Goal: Transaction & Acquisition: Obtain resource

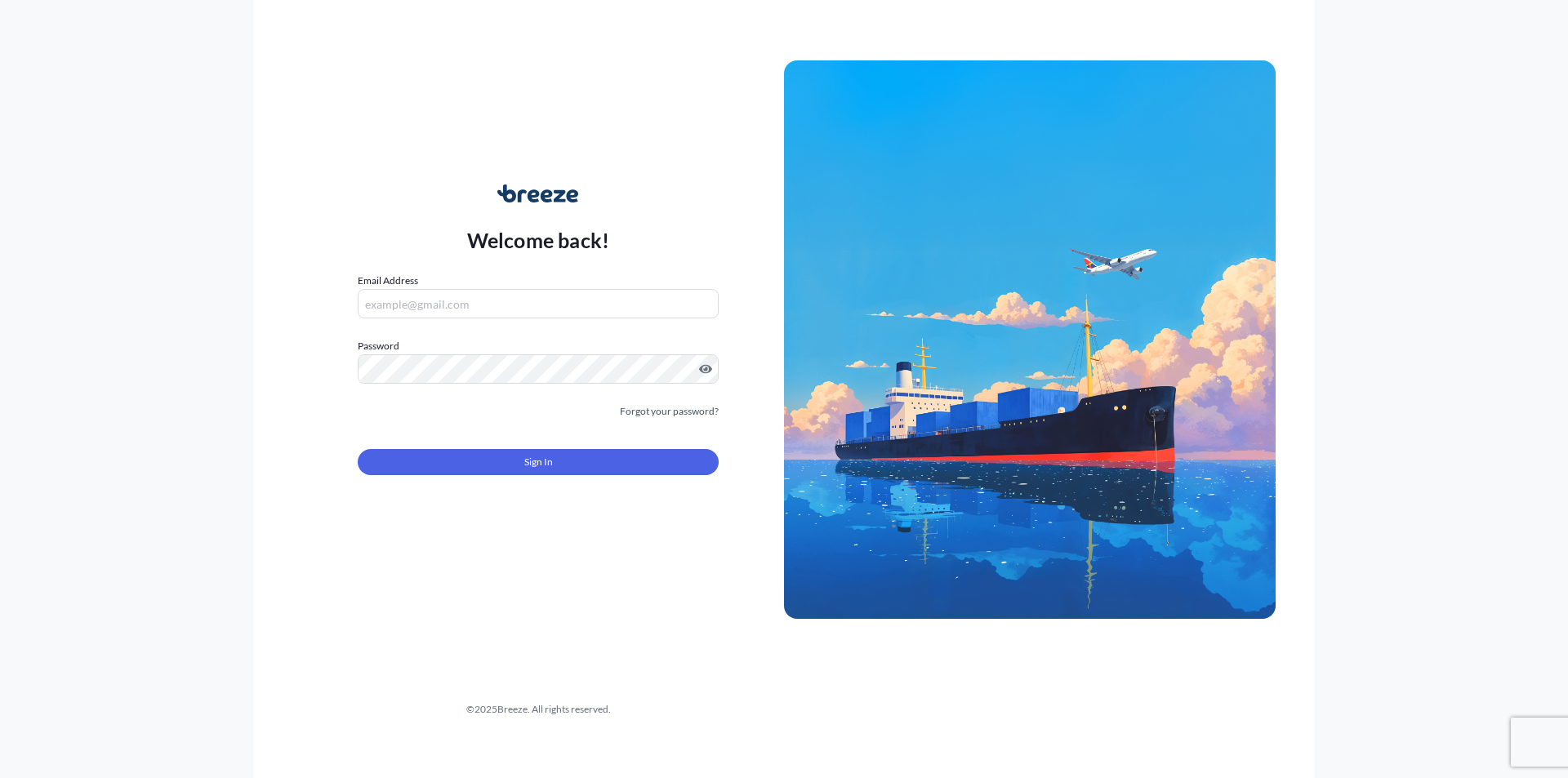
click at [579, 310] on input "Email Address" at bounding box center [537, 303] width 361 height 29
type input "[EMAIL_ADDRESS][DOMAIN_NAME]"
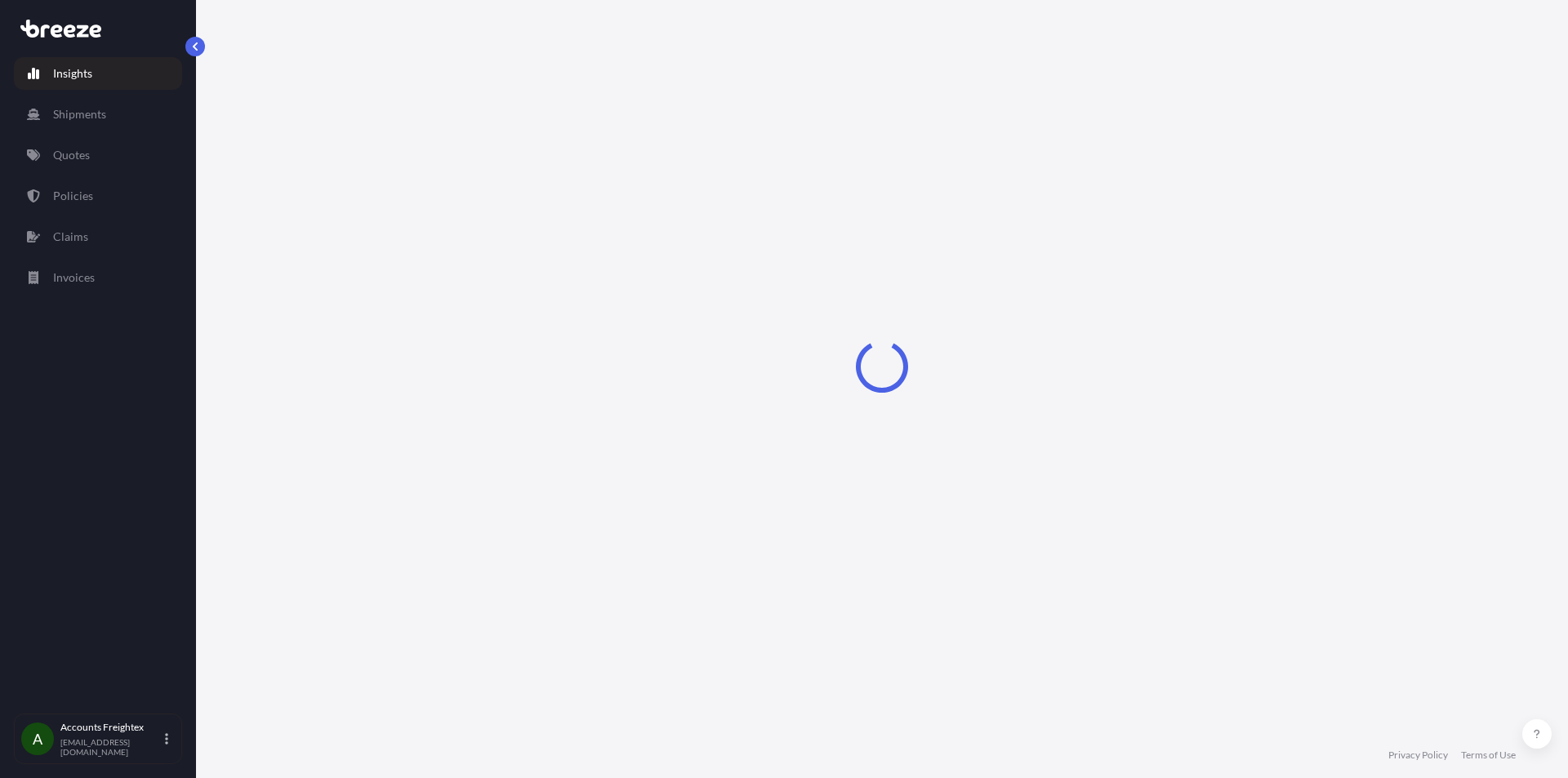
select select "2025"
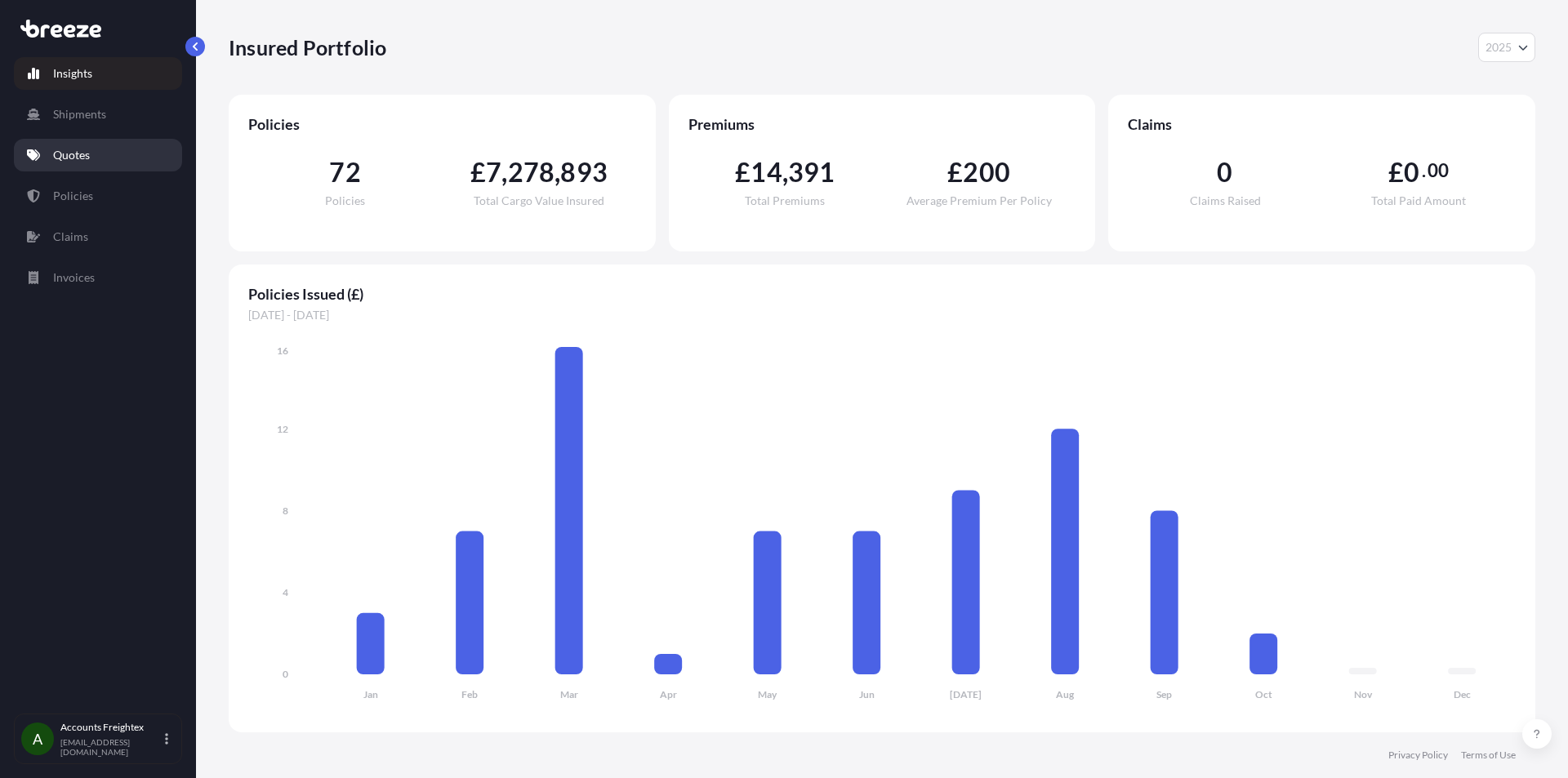
click at [81, 165] on link "Quotes" at bounding box center [98, 155] width 168 height 33
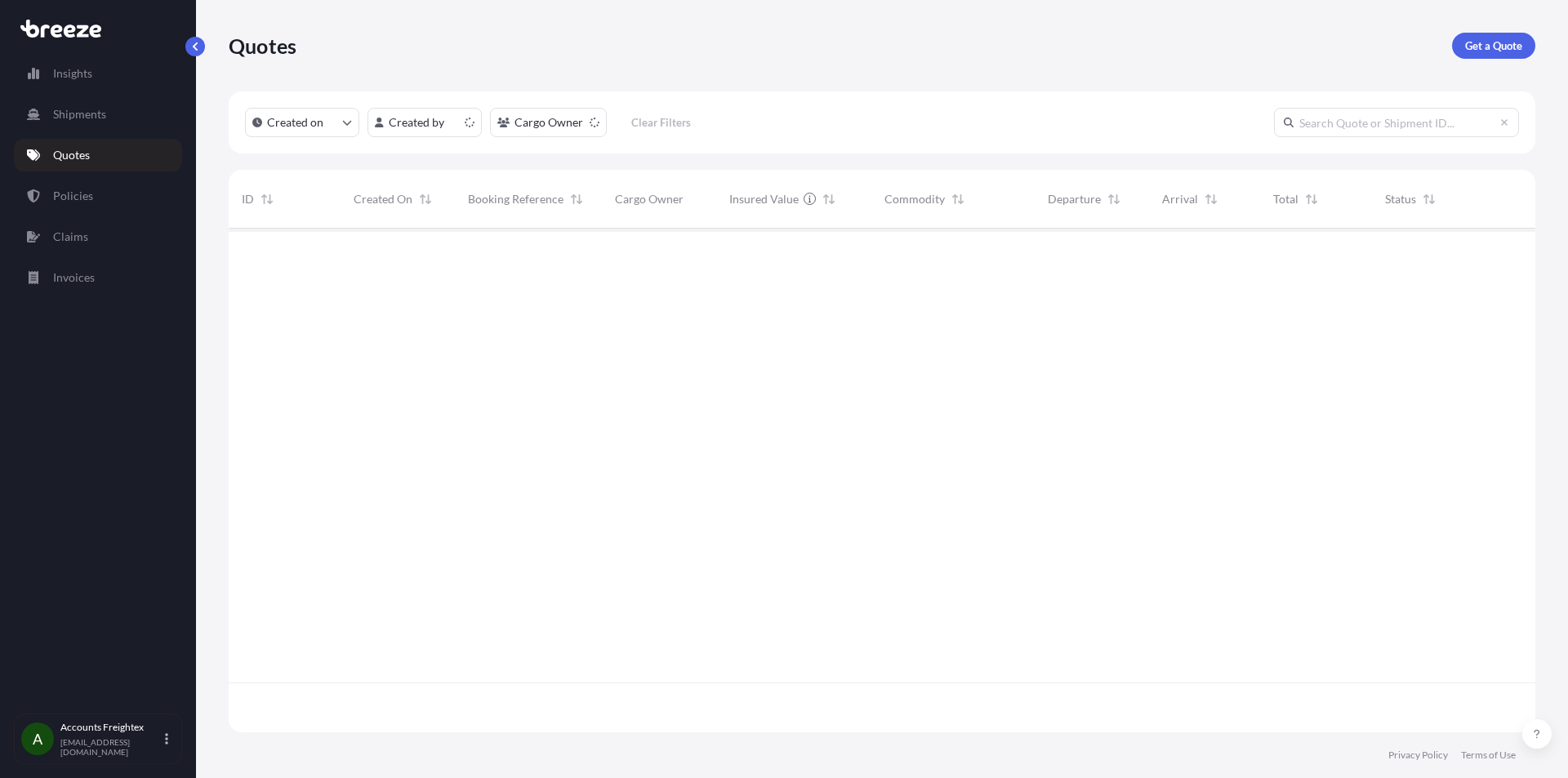
scroll to position [500, 1295]
click at [1476, 44] on p "Get a Quote" at bounding box center [1493, 45] width 57 height 16
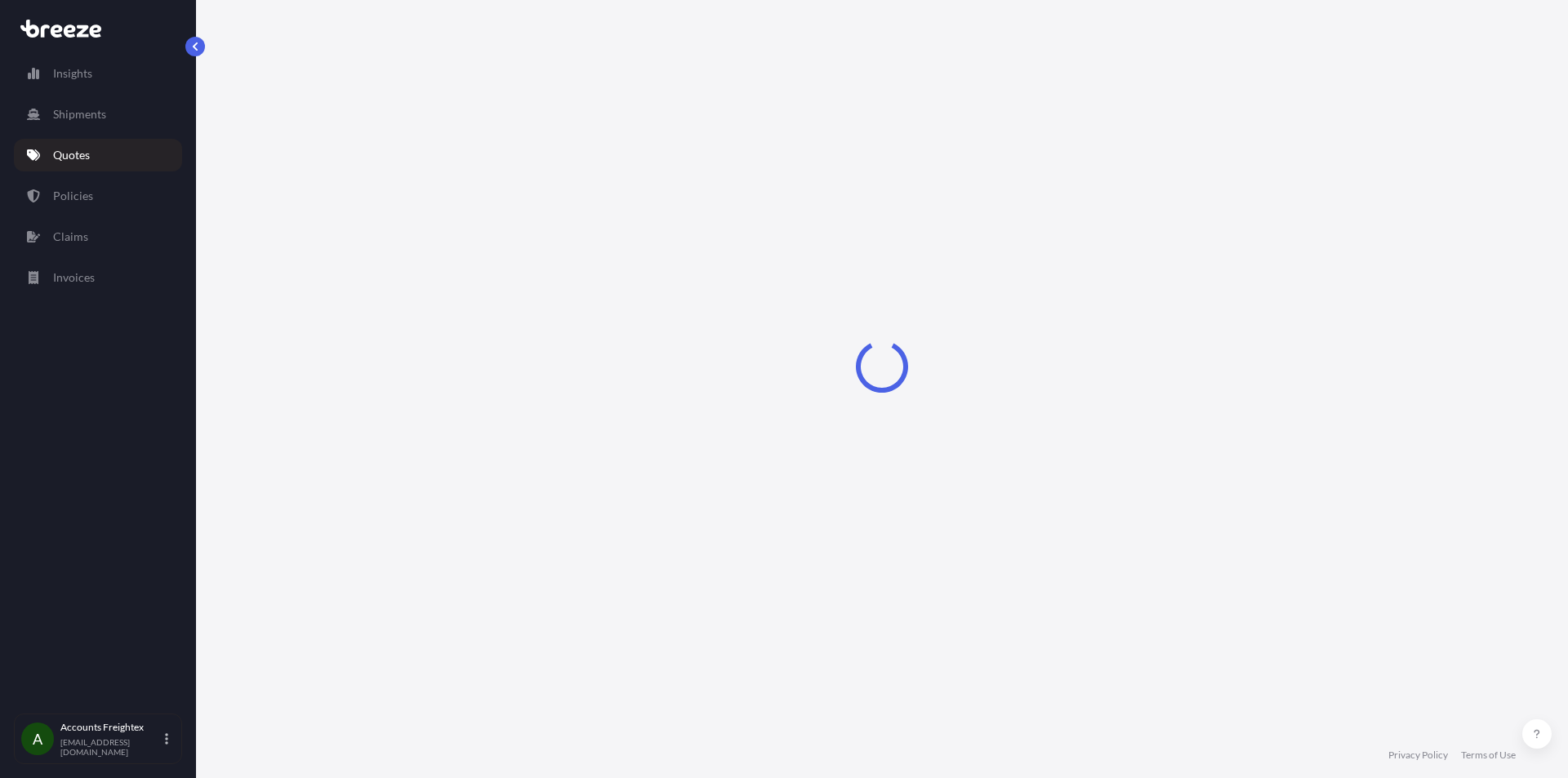
select select "Sea"
select select "1"
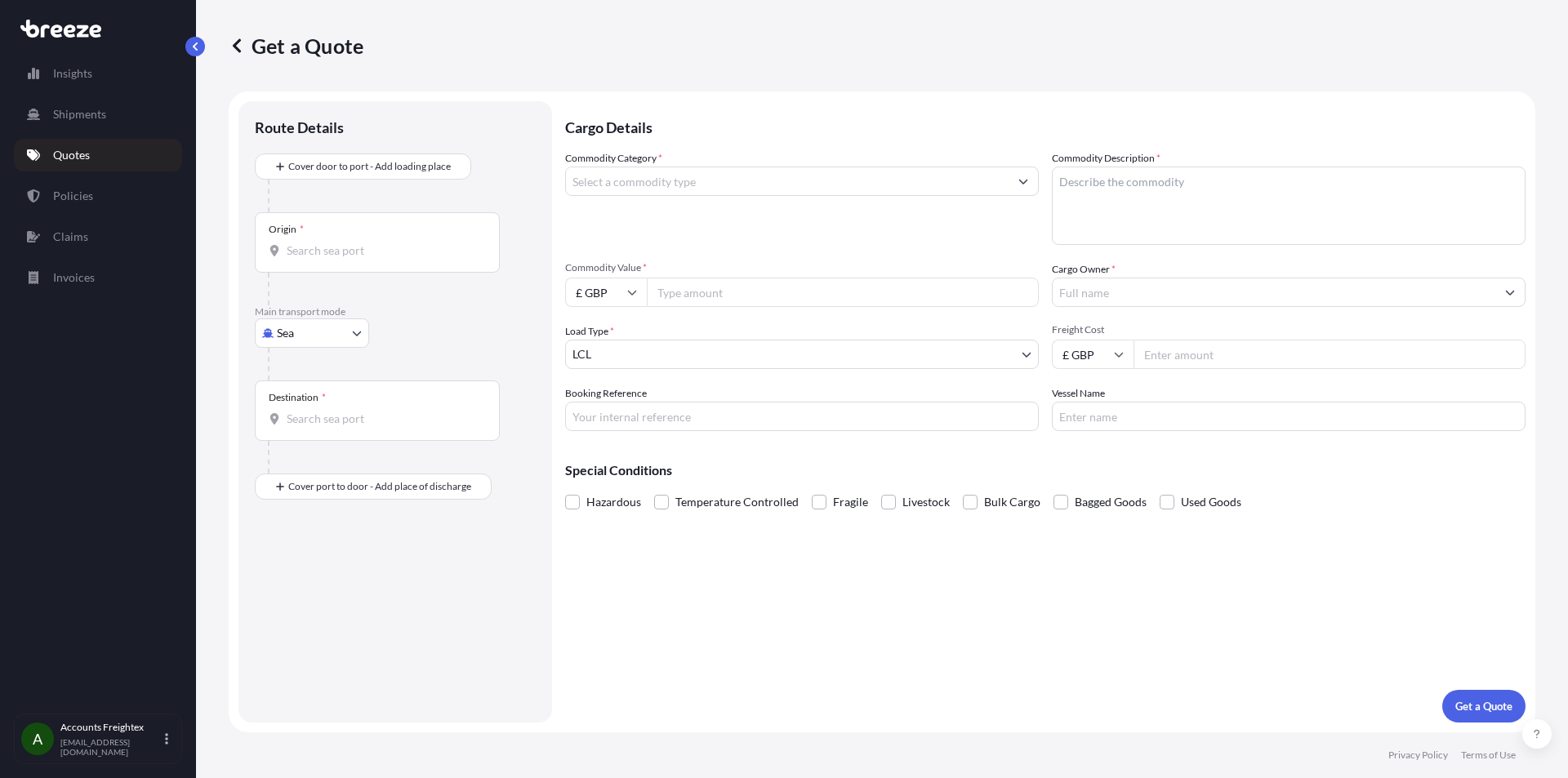
click at [355, 338] on body "Insights Shipments Quotes Policies Claims Invoices A Accounts Freightex [EMAIL_…" at bounding box center [784, 389] width 1568 height 778
click at [306, 440] on span "Road" at bounding box center [299, 434] width 26 height 16
select select "Road"
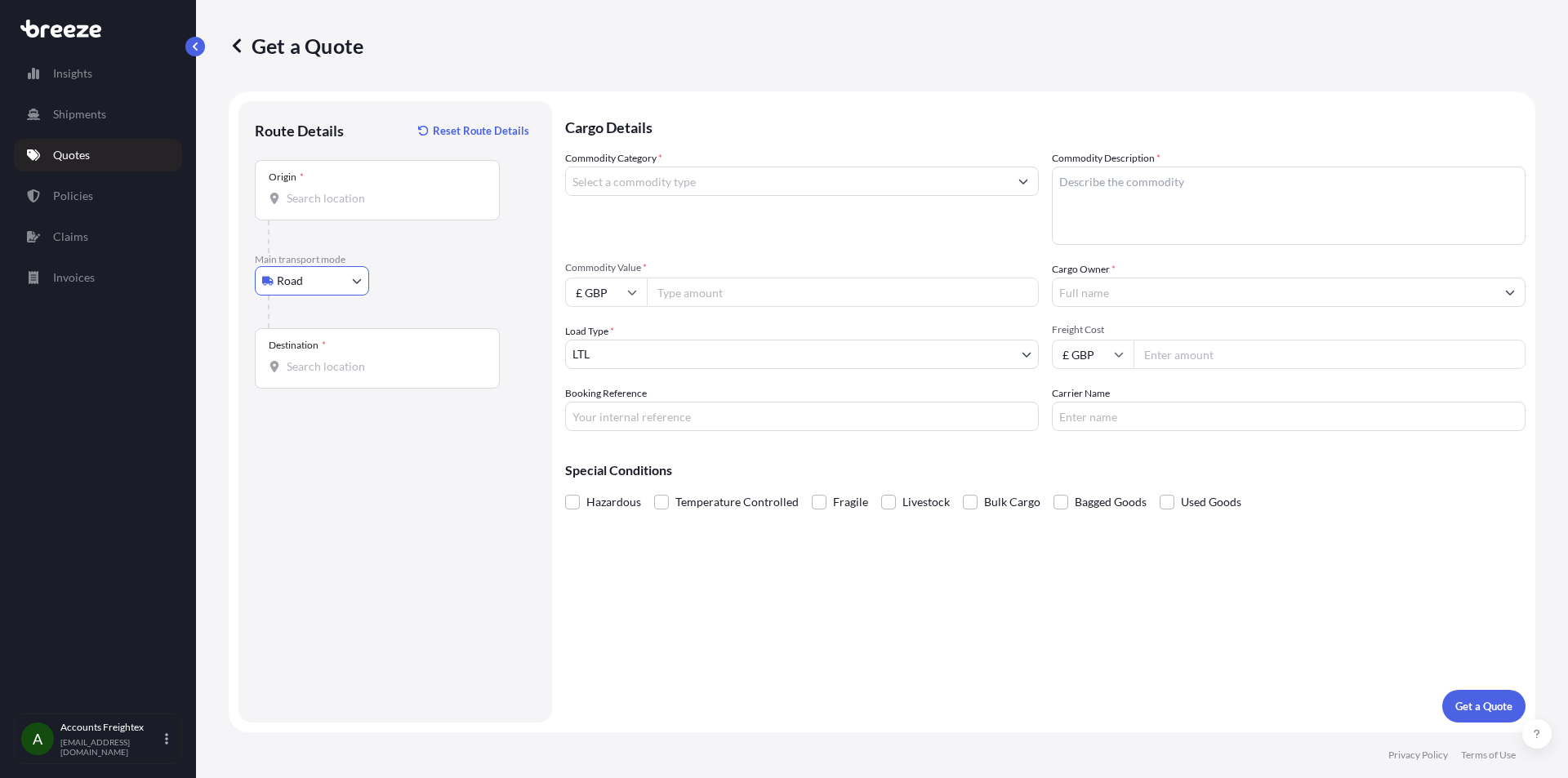
click at [351, 203] on input "Origin *" at bounding box center [383, 198] width 193 height 16
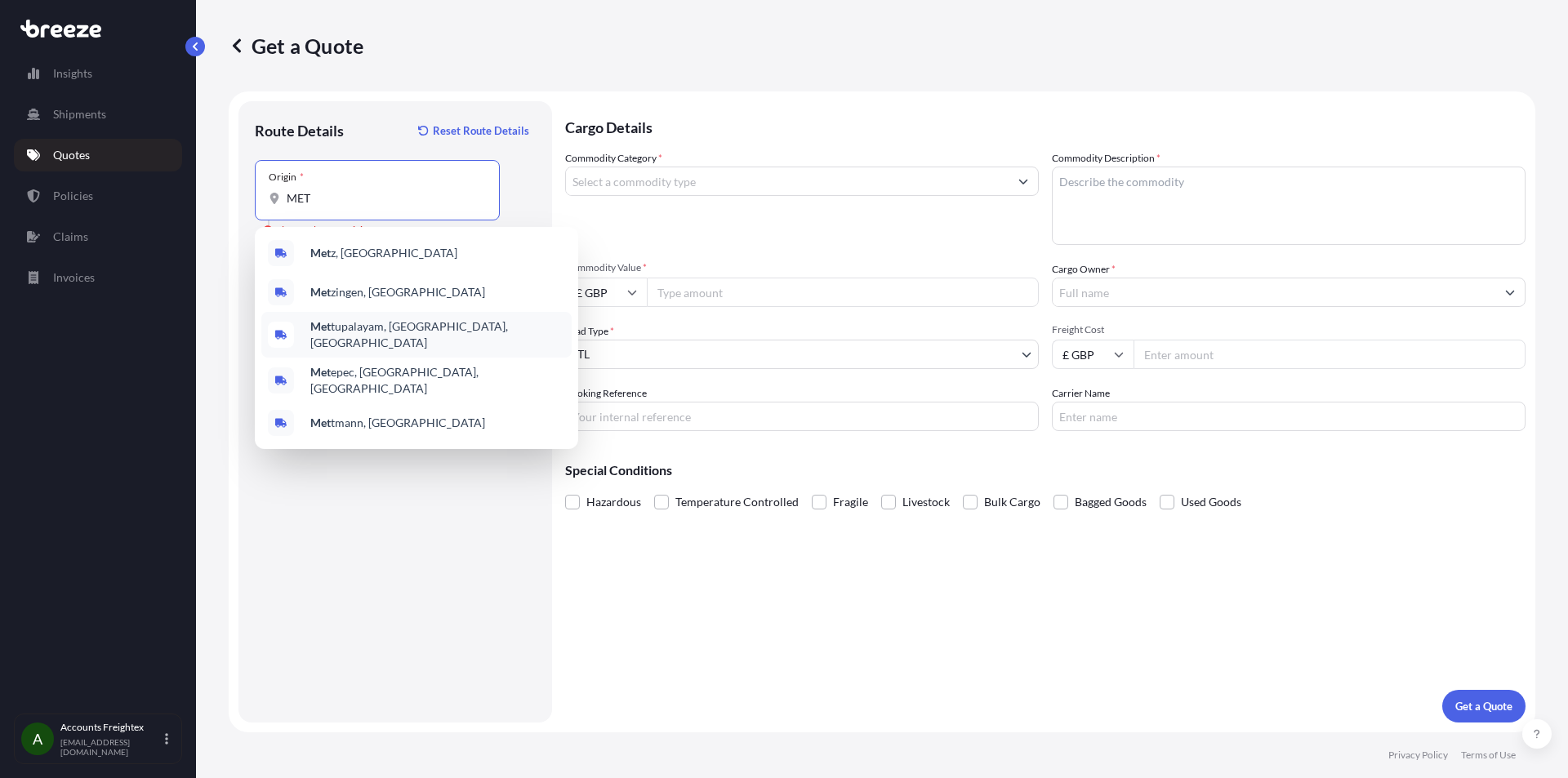
click at [344, 202] on input "MET" at bounding box center [383, 198] width 193 height 16
type input "M"
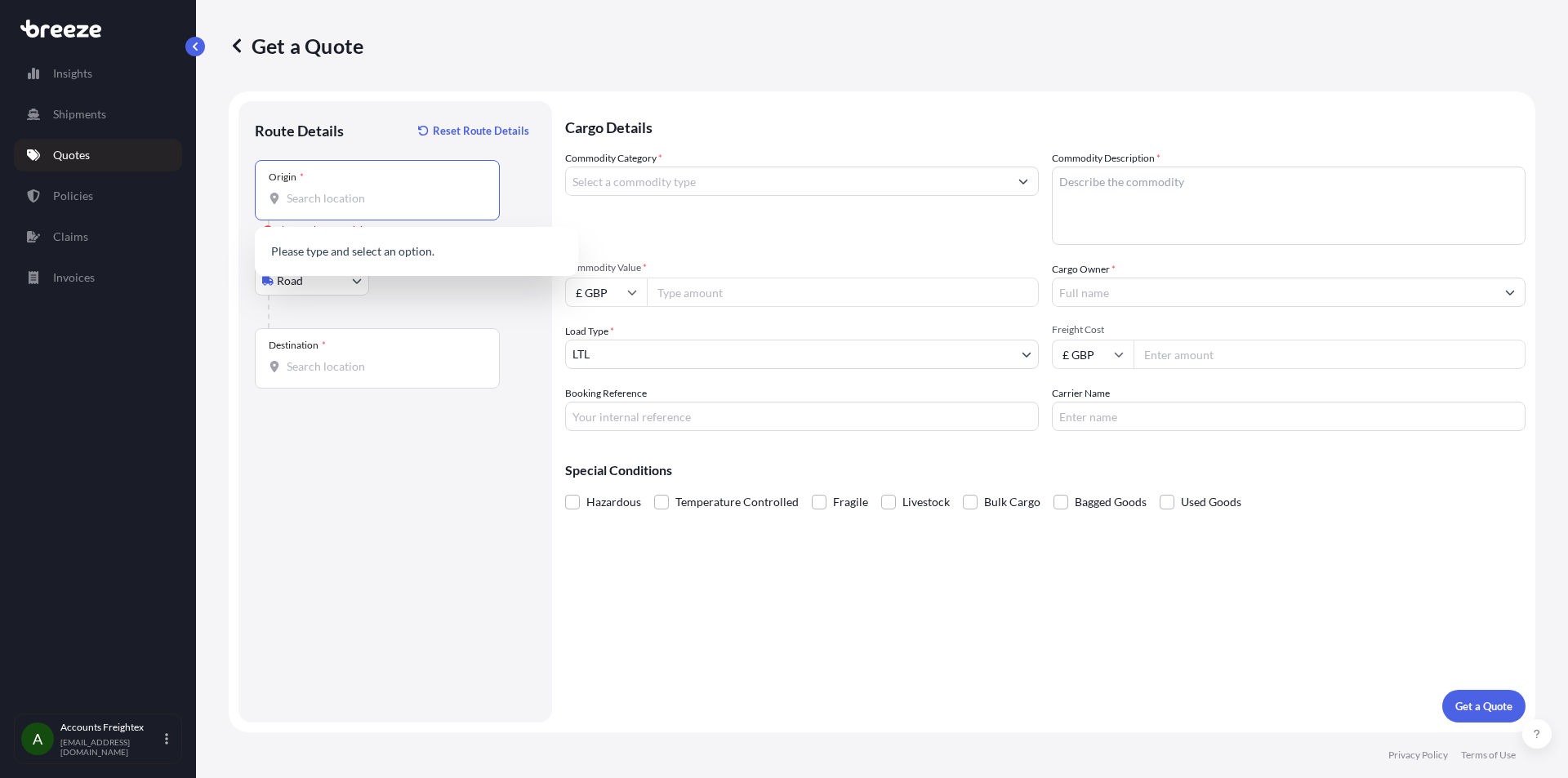
paste input "Metrax GmbH [STREET_ADDRESS]"
click at [325, 202] on input "Metrax GmbH [STREET_ADDRESS]" at bounding box center [383, 198] width 193 height 16
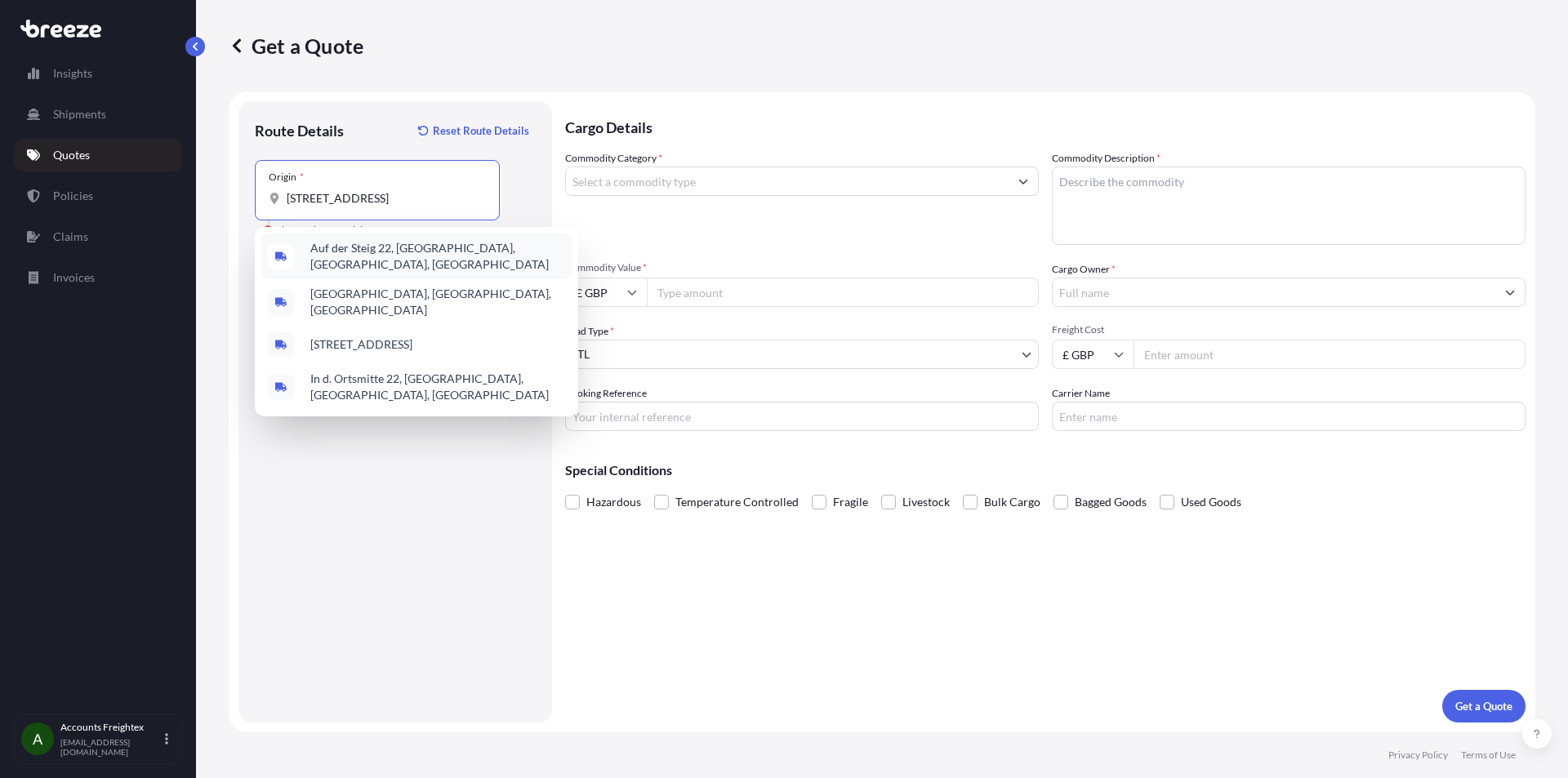
click at [364, 254] on span "Auf der Steig 22, [GEOGRAPHIC_DATA], [GEOGRAPHIC_DATA], [GEOGRAPHIC_DATA]" at bounding box center [437, 256] width 254 height 33
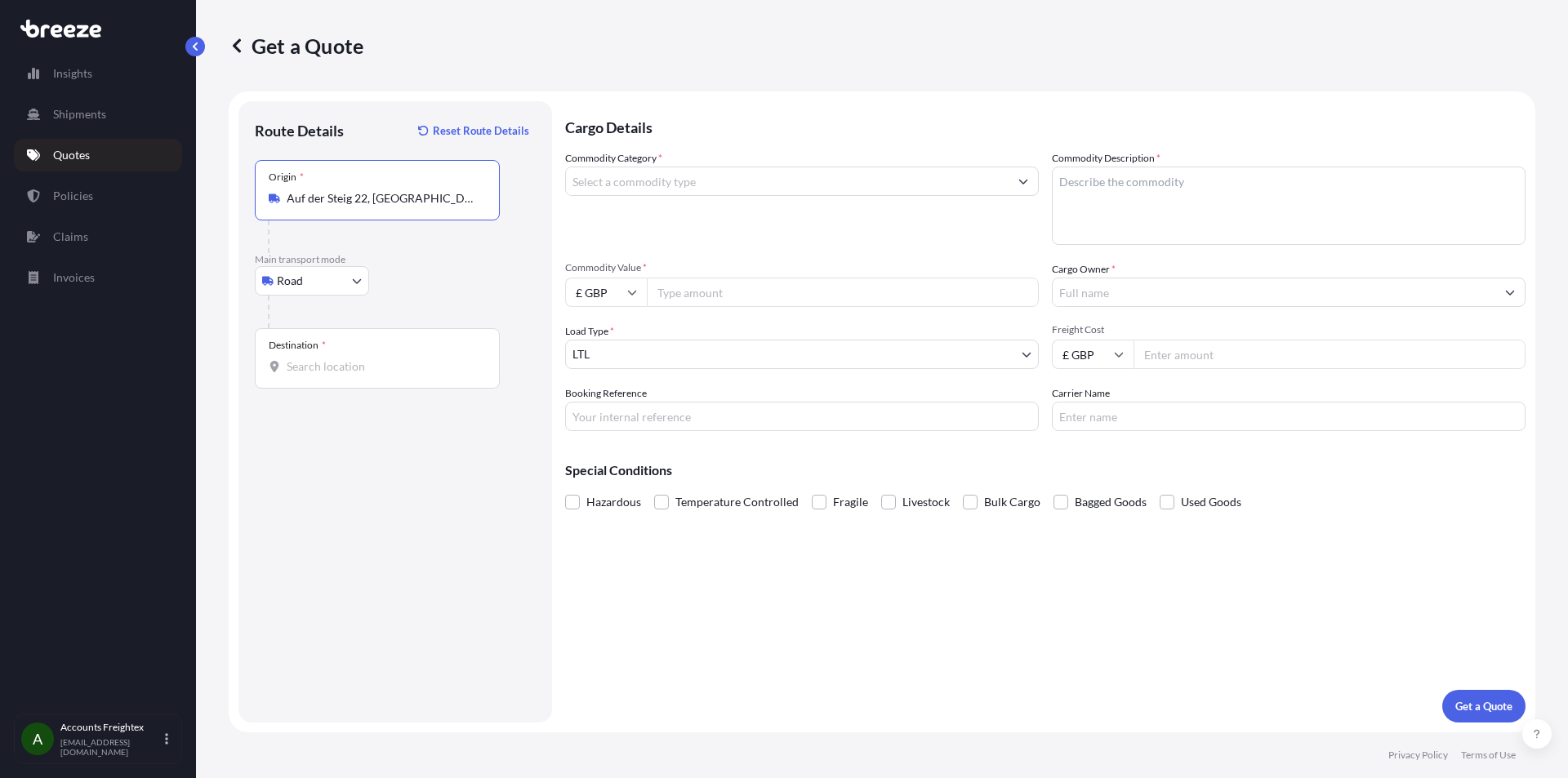
type input "Auf der Steig 22, [GEOGRAPHIC_DATA], [GEOGRAPHIC_DATA], [GEOGRAPHIC_DATA]"
click at [354, 373] on input "Destination *" at bounding box center [383, 366] width 193 height 16
click at [377, 366] on input "Destination * Please select a destination" at bounding box center [383, 366] width 193 height 16
paste input "[STREET_ADDRESS]"
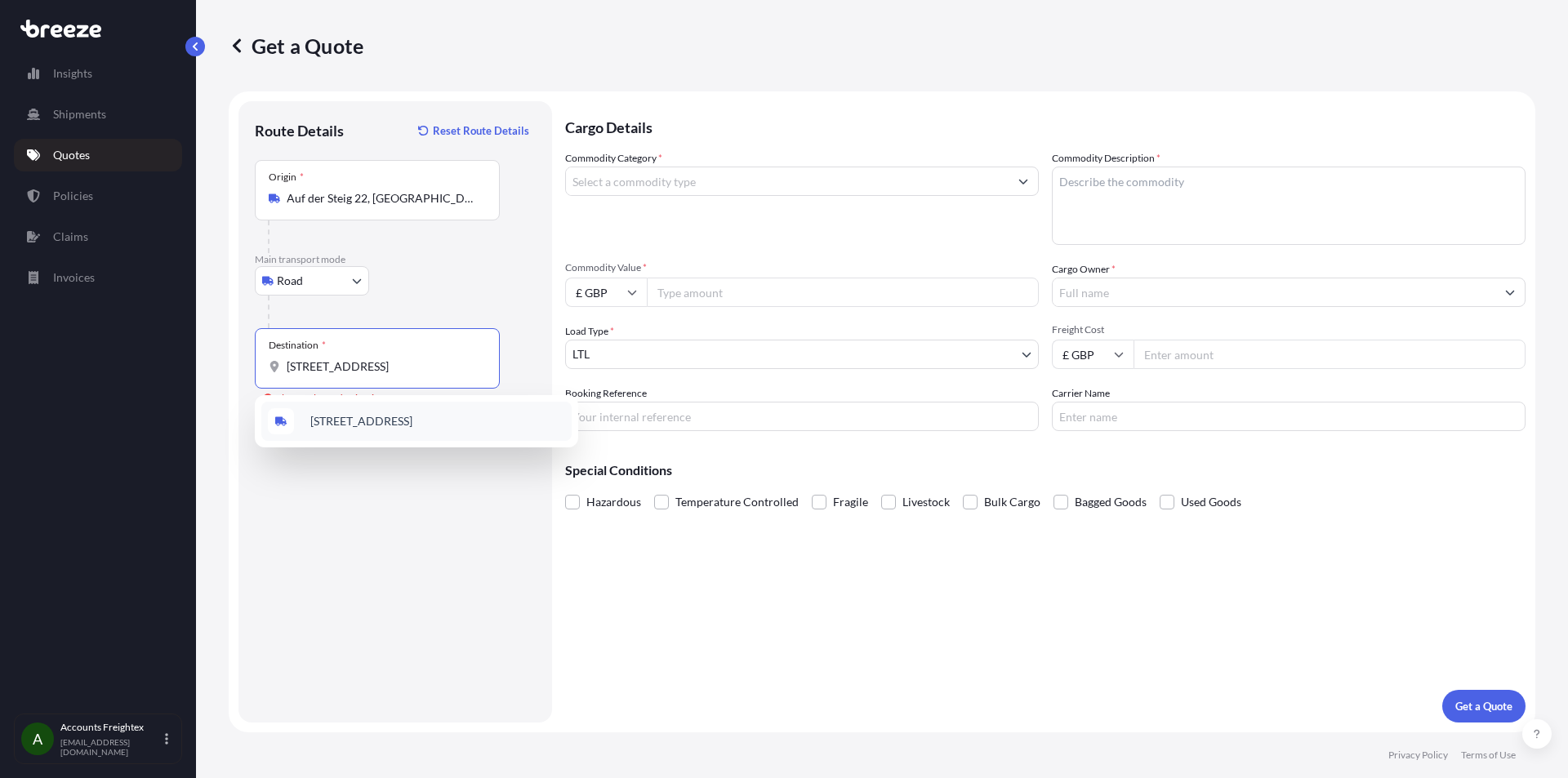
click at [369, 418] on span "[STREET_ADDRESS]" at bounding box center [361, 421] width 102 height 16
type input "[STREET_ADDRESS]"
click at [633, 292] on icon at bounding box center [631, 291] width 9 height 9
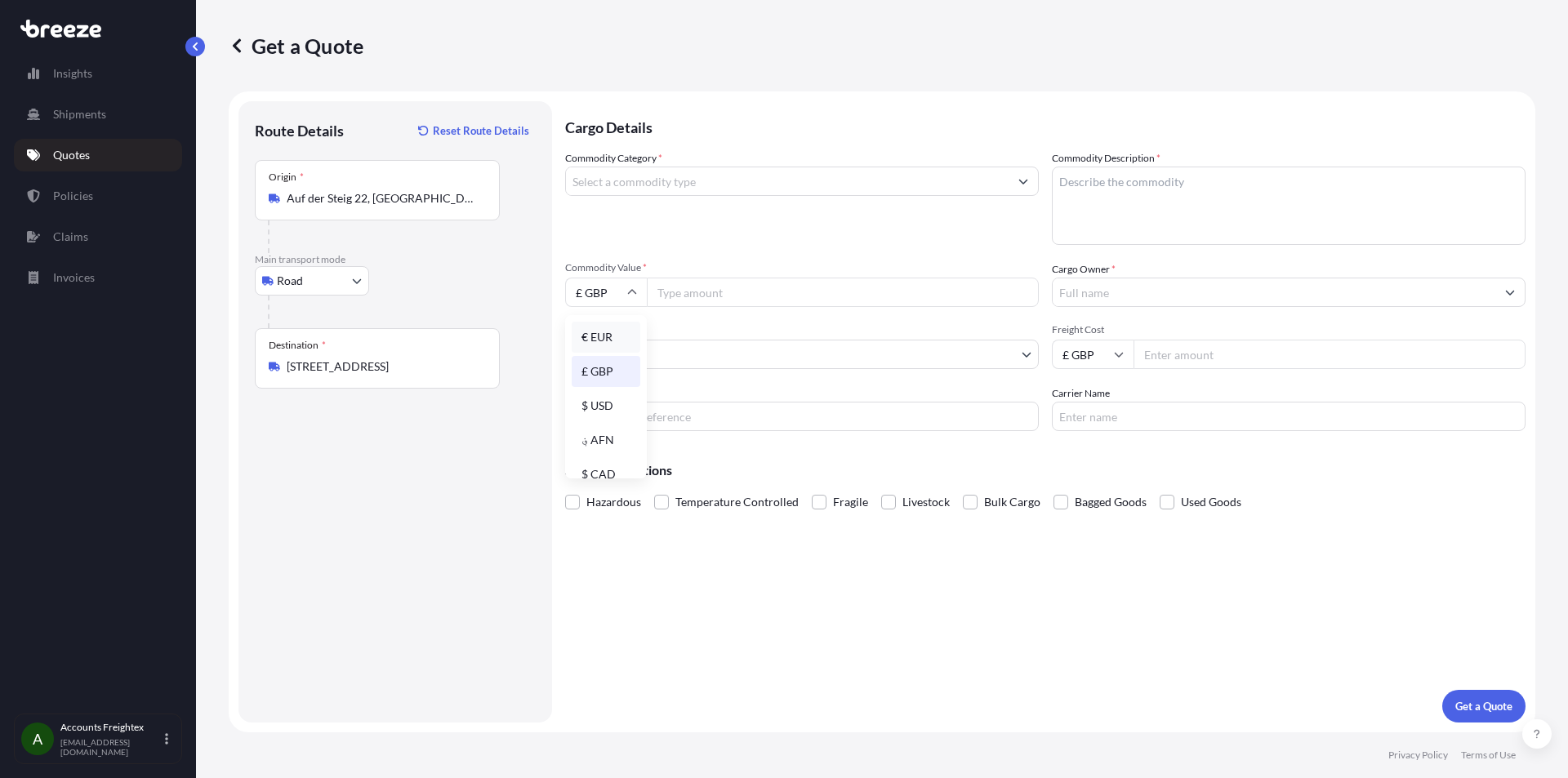
click at [606, 338] on div "€ EUR" at bounding box center [606, 338] width 69 height 31
type input "€ EUR"
click at [712, 296] on input "Commodity Value *" at bounding box center [842, 292] width 392 height 29
type input "60650"
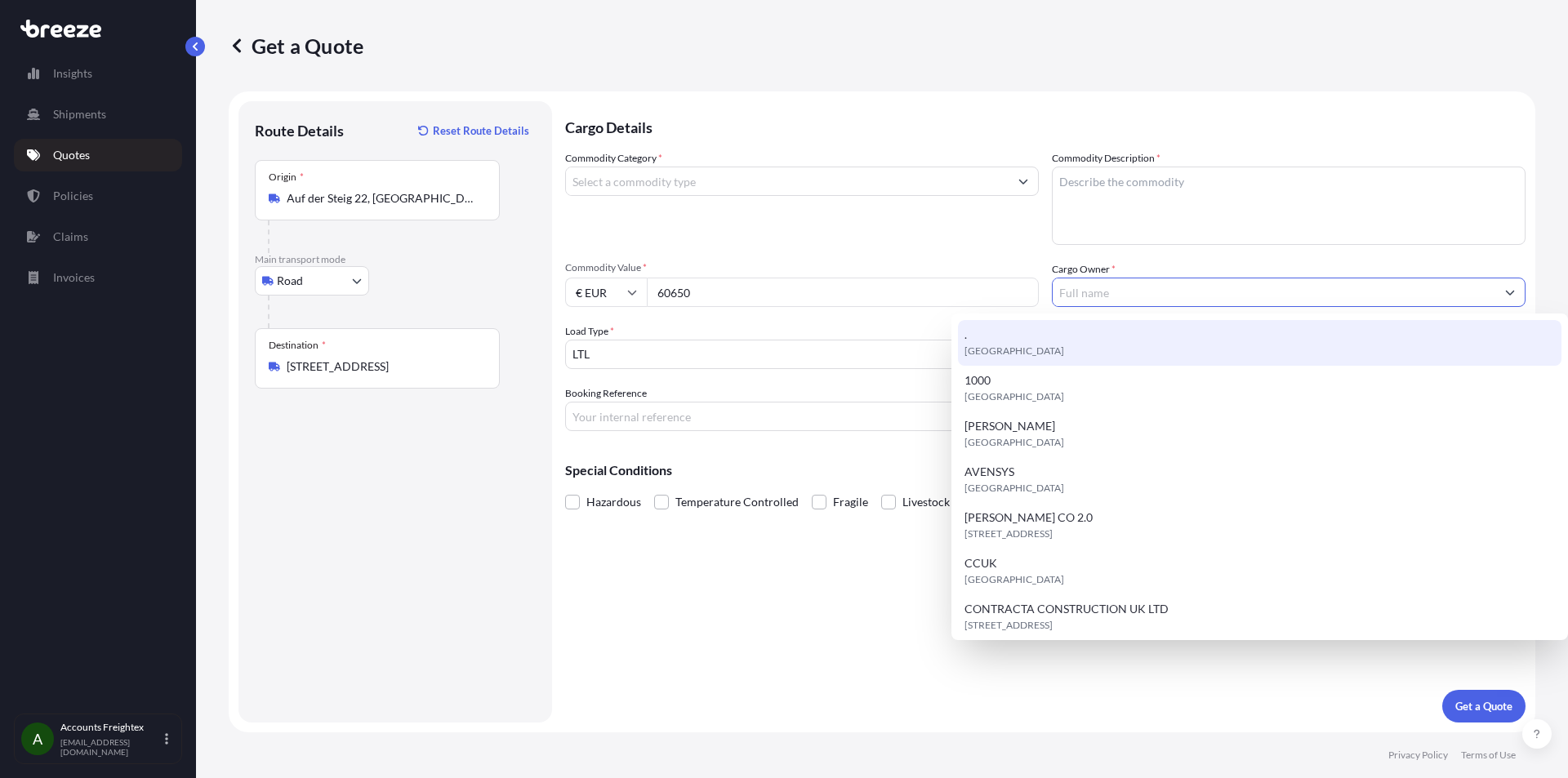
click at [1159, 292] on input "Cargo Owner *" at bounding box center [1273, 292] width 443 height 29
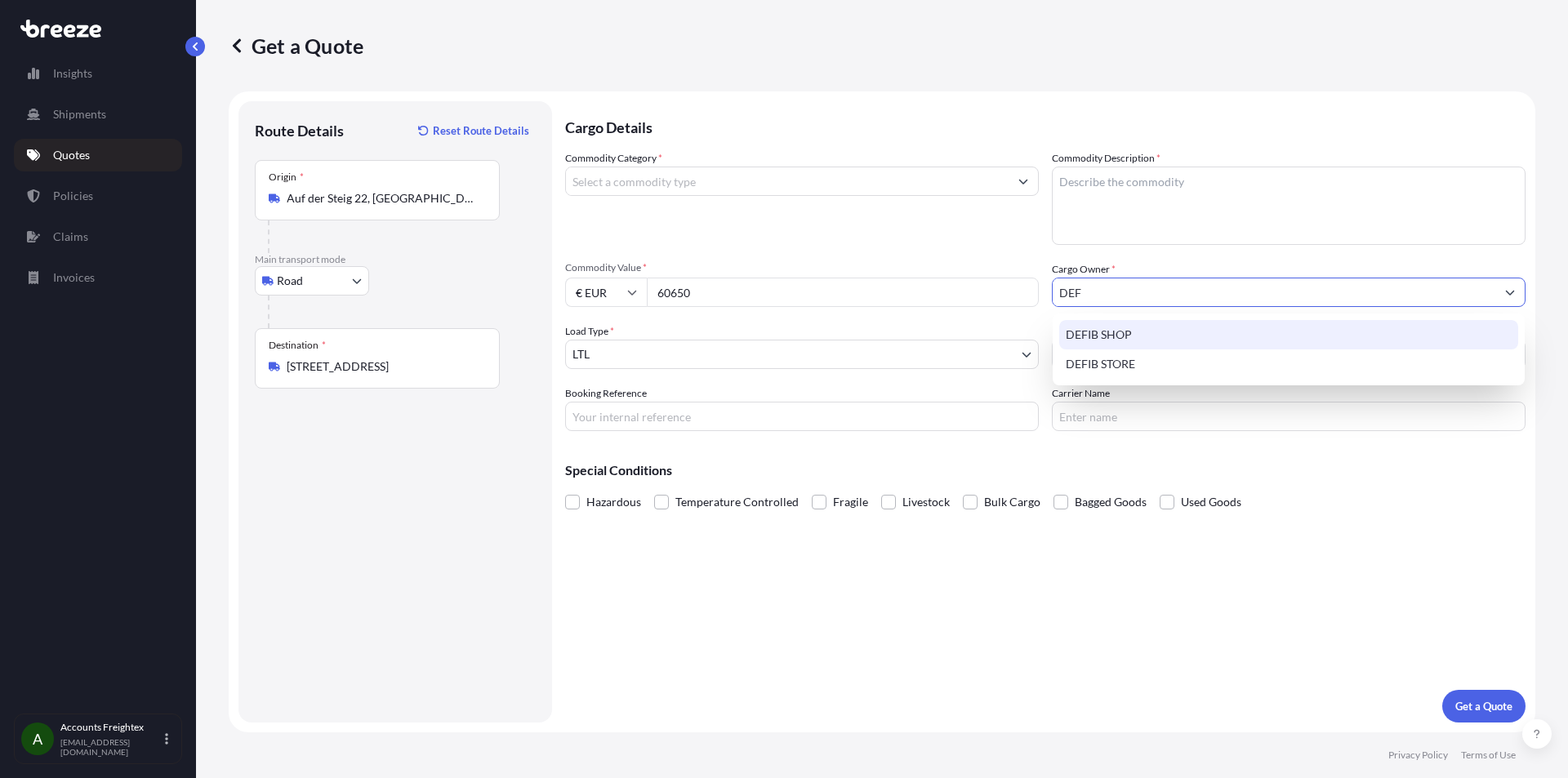
click at [1105, 332] on span "DEFIB SHOP" at bounding box center [1098, 334] width 66 height 16
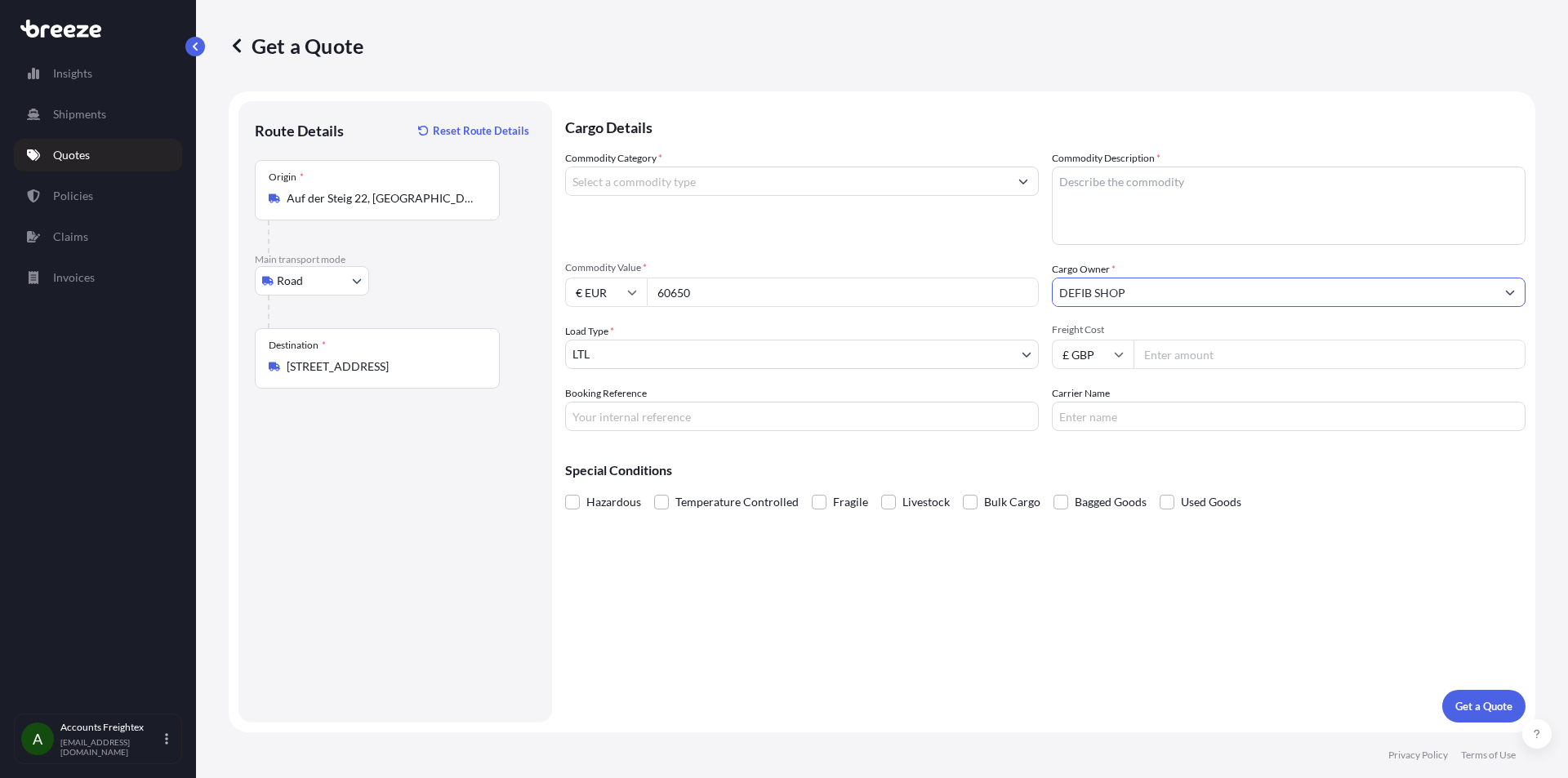
type input "DEFIB SHOP"
click at [774, 183] on input "Commodity Category *" at bounding box center [787, 181] width 443 height 29
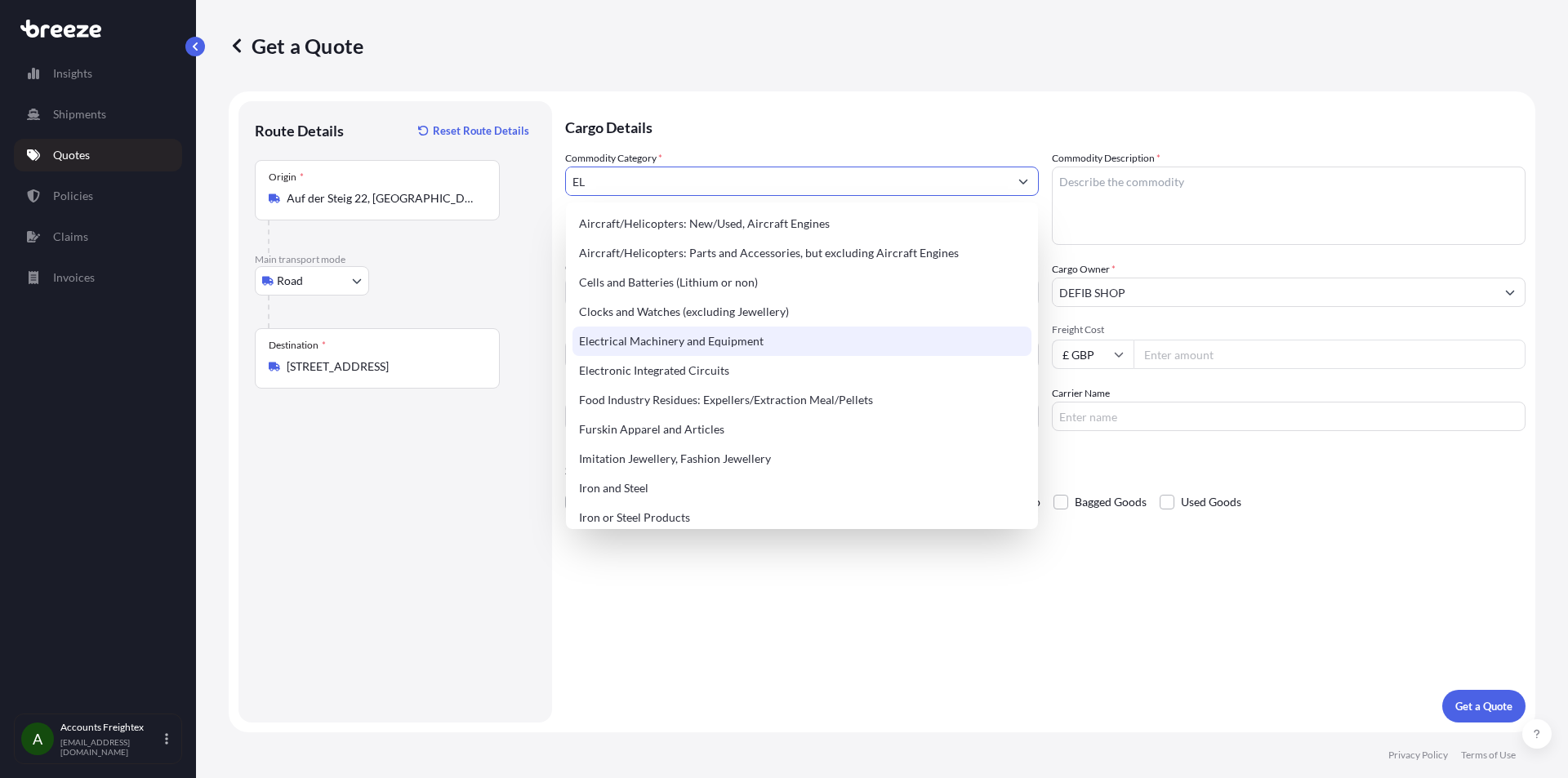
click at [699, 345] on div "Electrical Machinery and Equipment" at bounding box center [802, 341] width 459 height 29
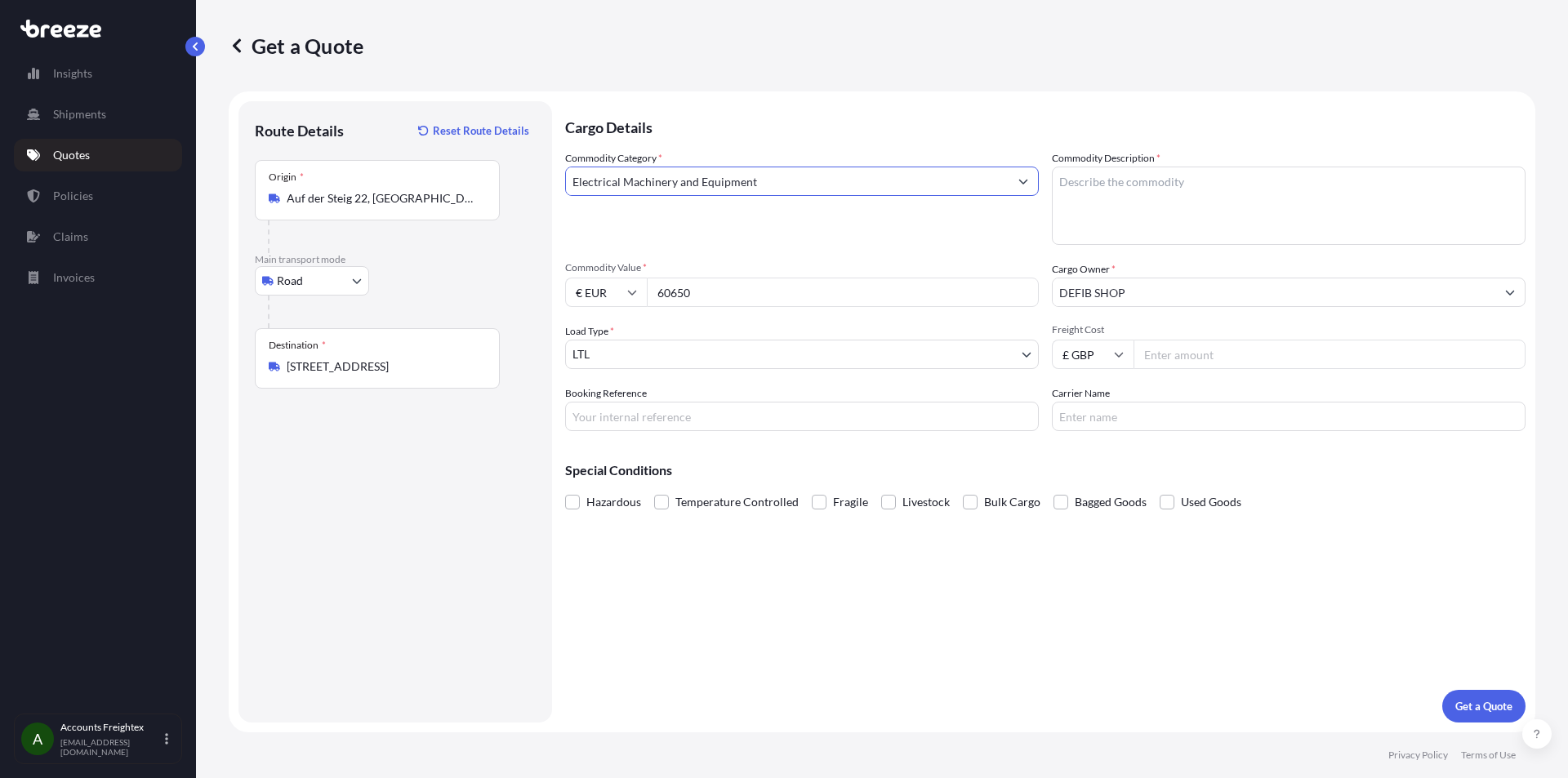
type input "Electrical Machinery and Equipment"
click at [1119, 183] on textarea "Commodity Description *" at bounding box center [1289, 205] width 474 height 78
type textarea "DEFIBS"
click at [1176, 354] on input "Freight Cost" at bounding box center [1329, 354] width 392 height 29
click at [1200, 357] on input "Freight Cost" at bounding box center [1329, 354] width 392 height 29
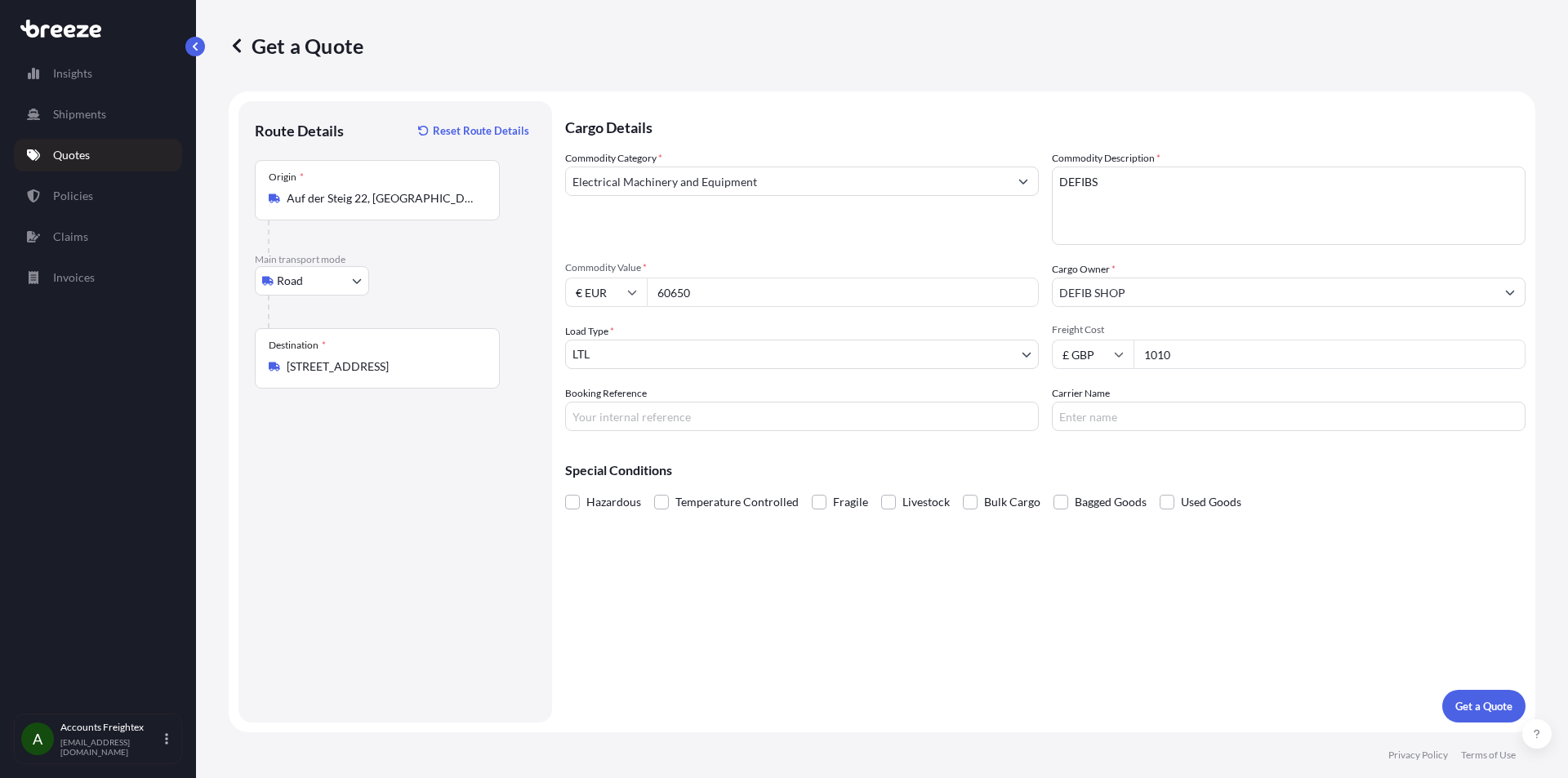
type input "1010"
click at [781, 408] on input "Booking Reference" at bounding box center [802, 416] width 474 height 29
click at [1148, 420] on input "Carrier Name" at bounding box center [1289, 416] width 474 height 29
click at [574, 498] on span at bounding box center [572, 502] width 15 height 15
click at [566, 490] on input "Hazardous" at bounding box center [566, 490] width 0 height 0
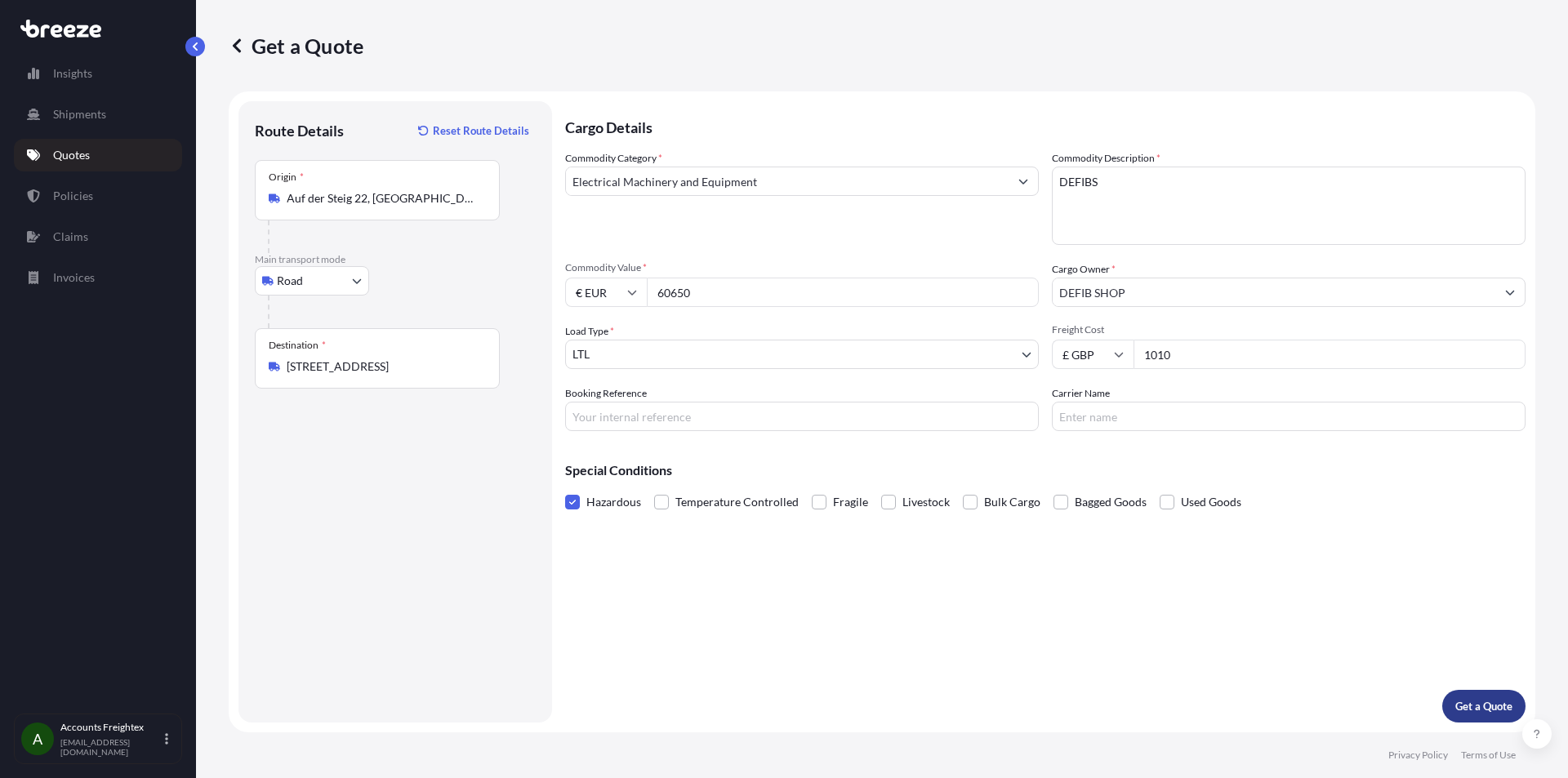
click at [1487, 707] on p "Get a Quote" at bounding box center [1483, 706] width 57 height 16
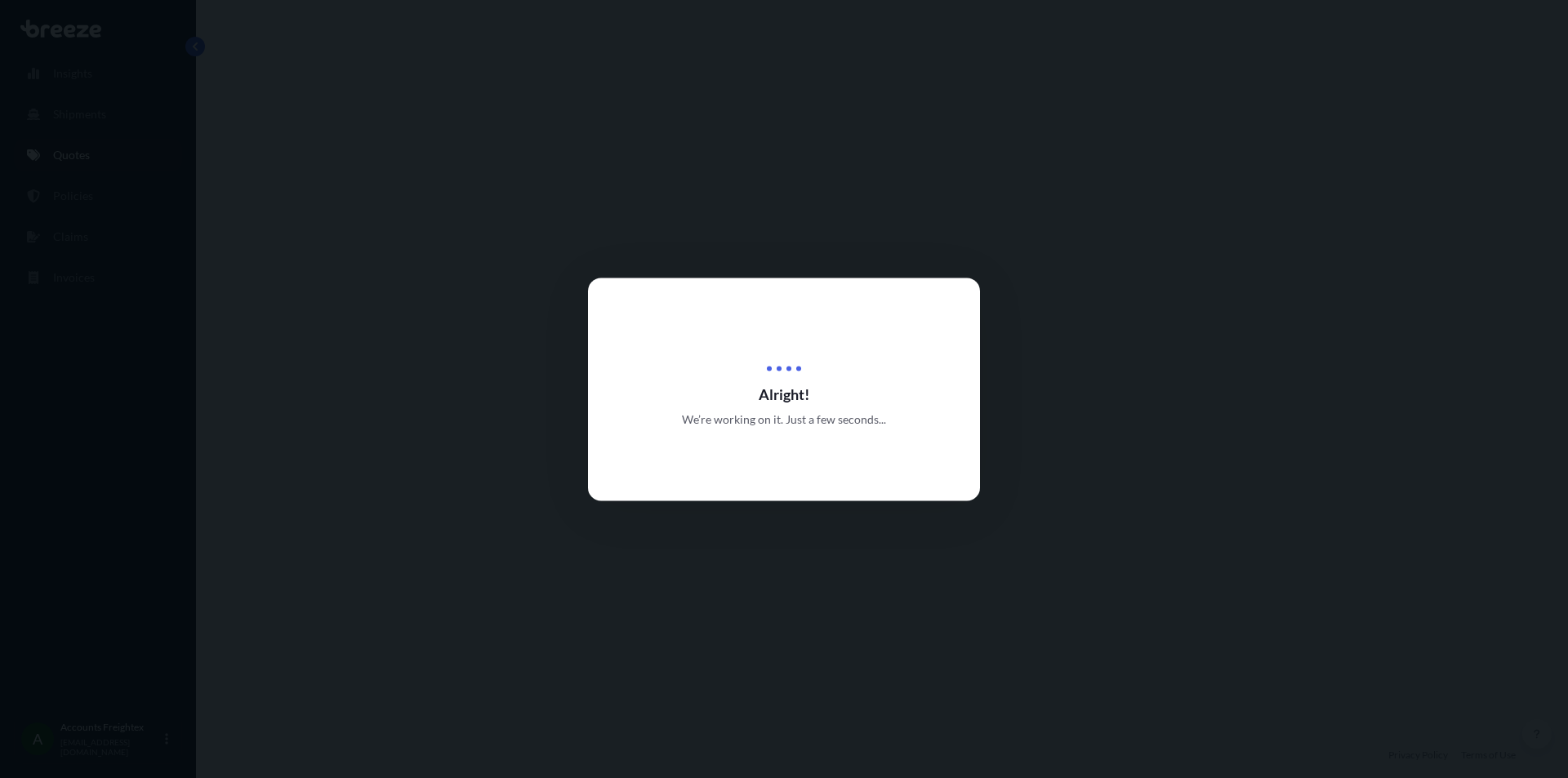
select select "Road"
select select "1"
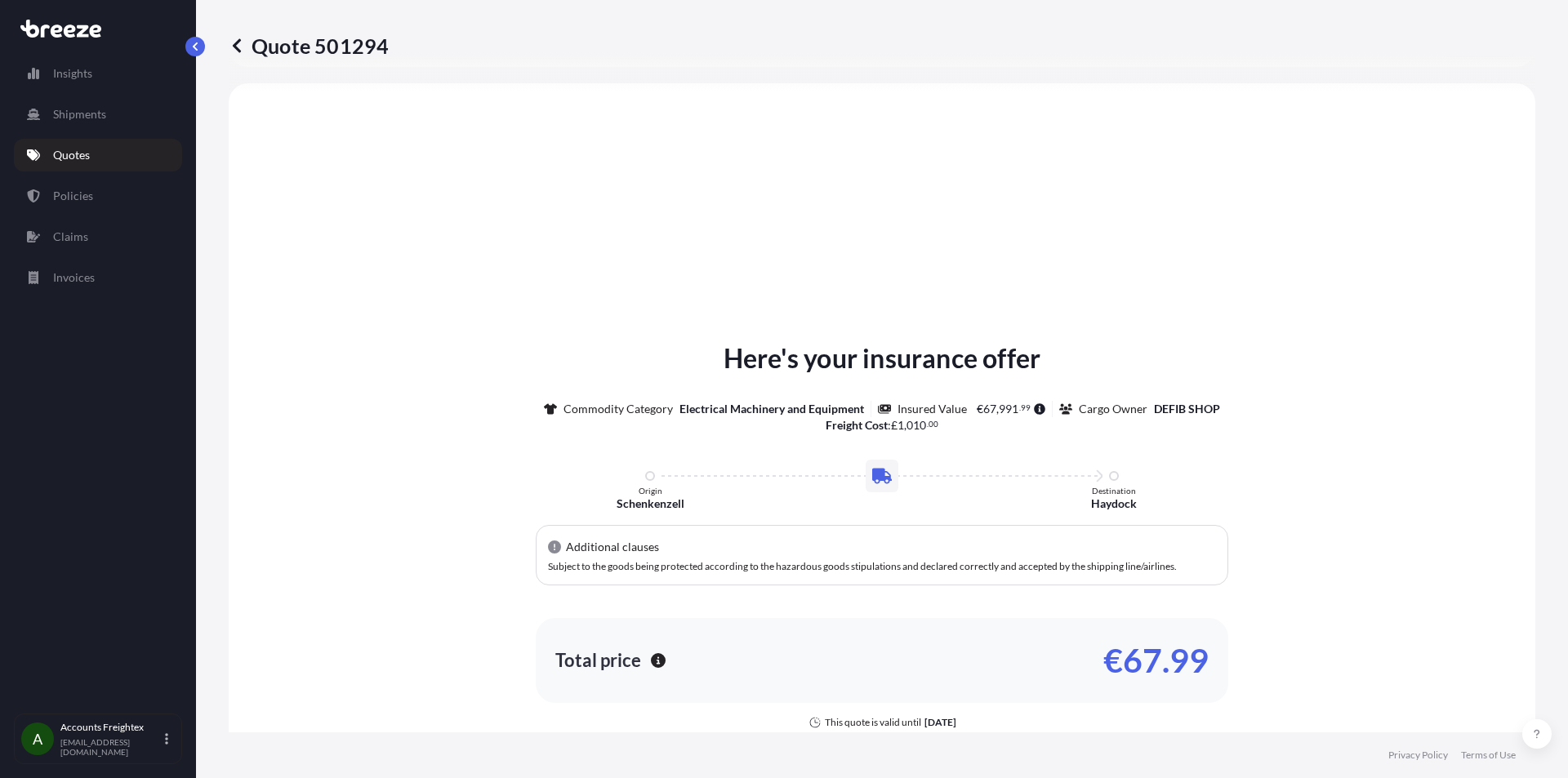
scroll to position [492, 0]
